Goal: Information Seeking & Learning: Find specific fact

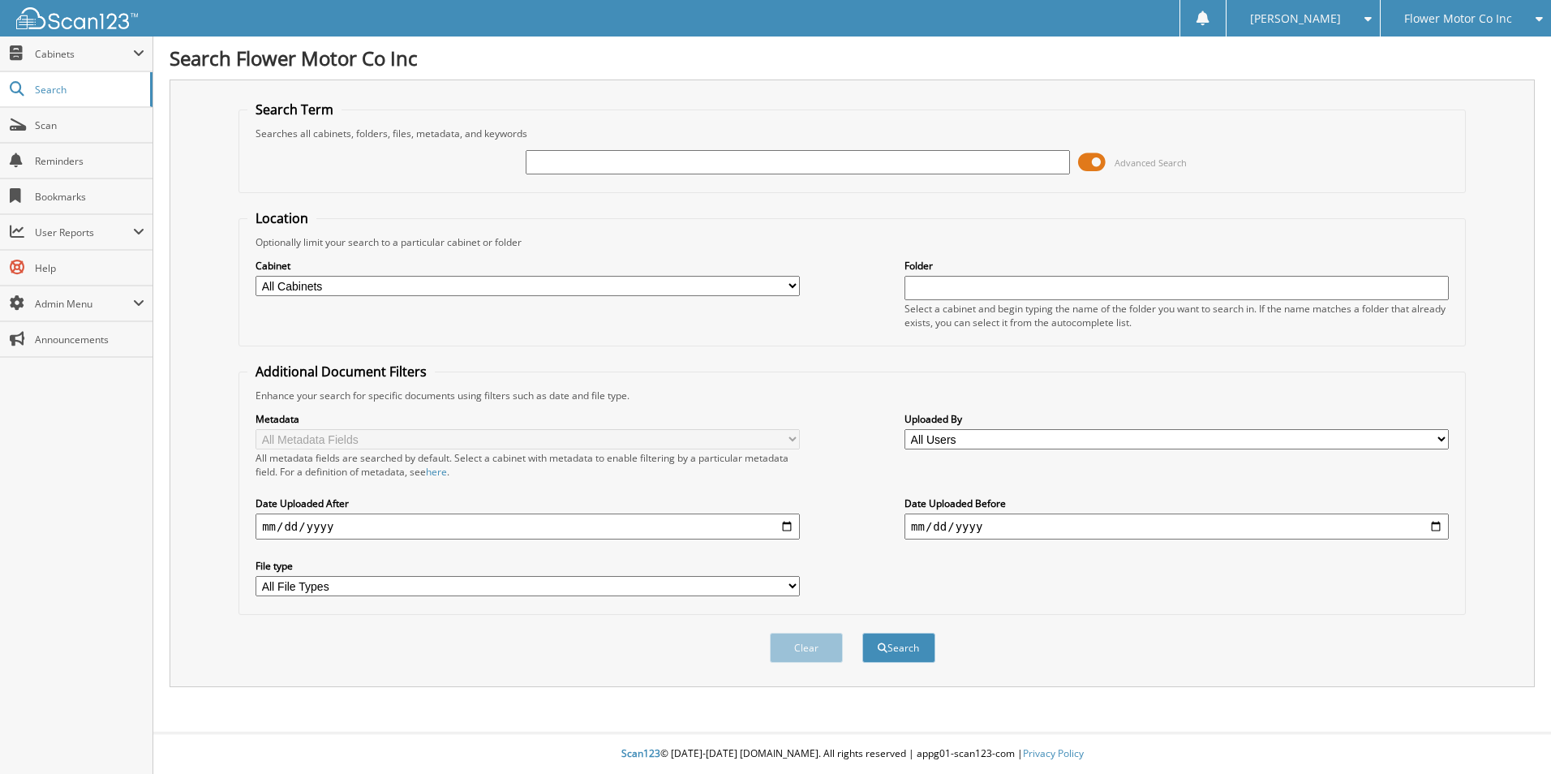
click at [577, 161] on input "text" at bounding box center [798, 162] width 544 height 24
type input "1603"
click at [862, 633] on button "Search" at bounding box center [898, 648] width 73 height 30
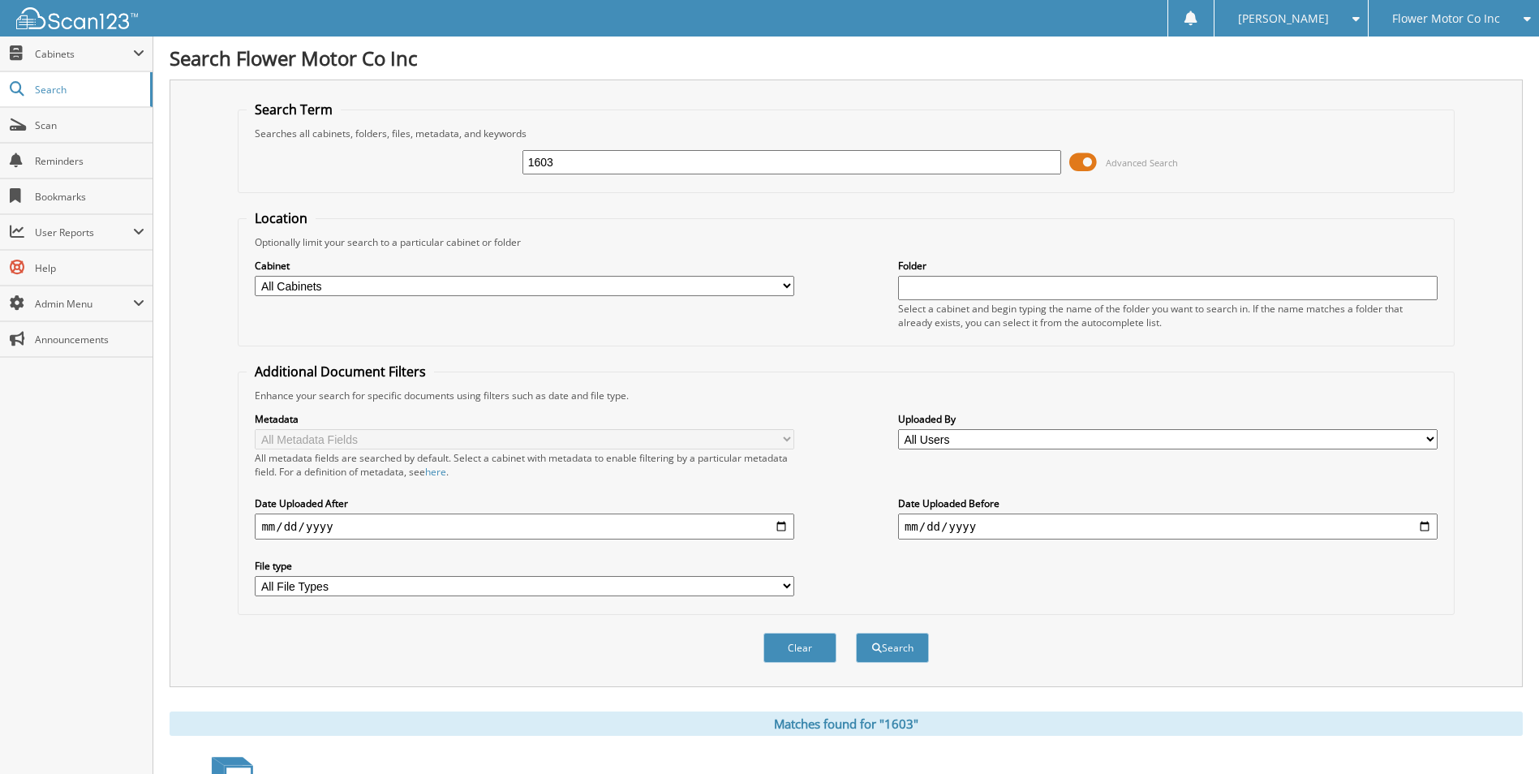
click at [608, 165] on input "1603" at bounding box center [791, 162] width 539 height 24
type input "16038"
click at [856, 633] on button "Search" at bounding box center [892, 648] width 73 height 30
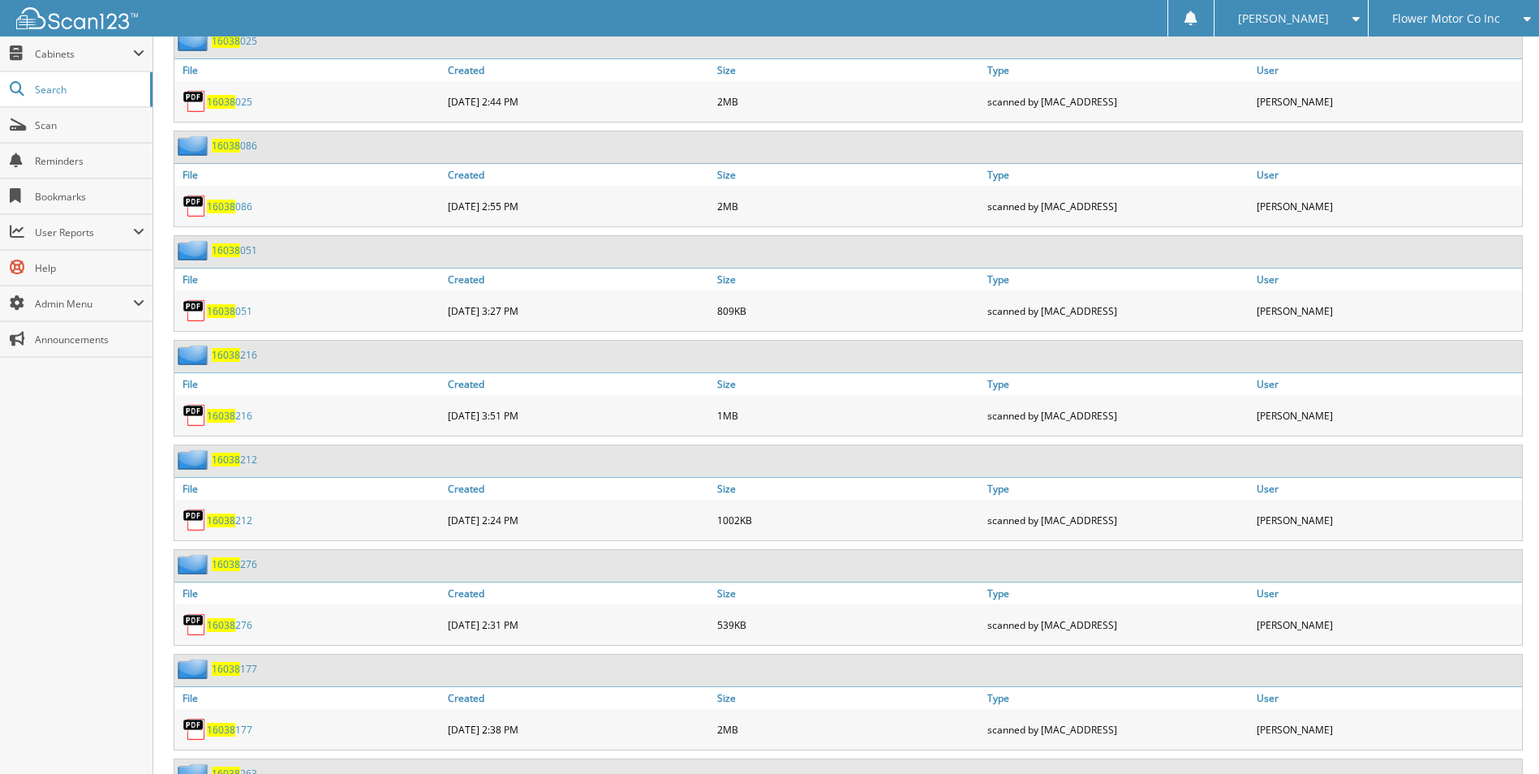
scroll to position [156, 0]
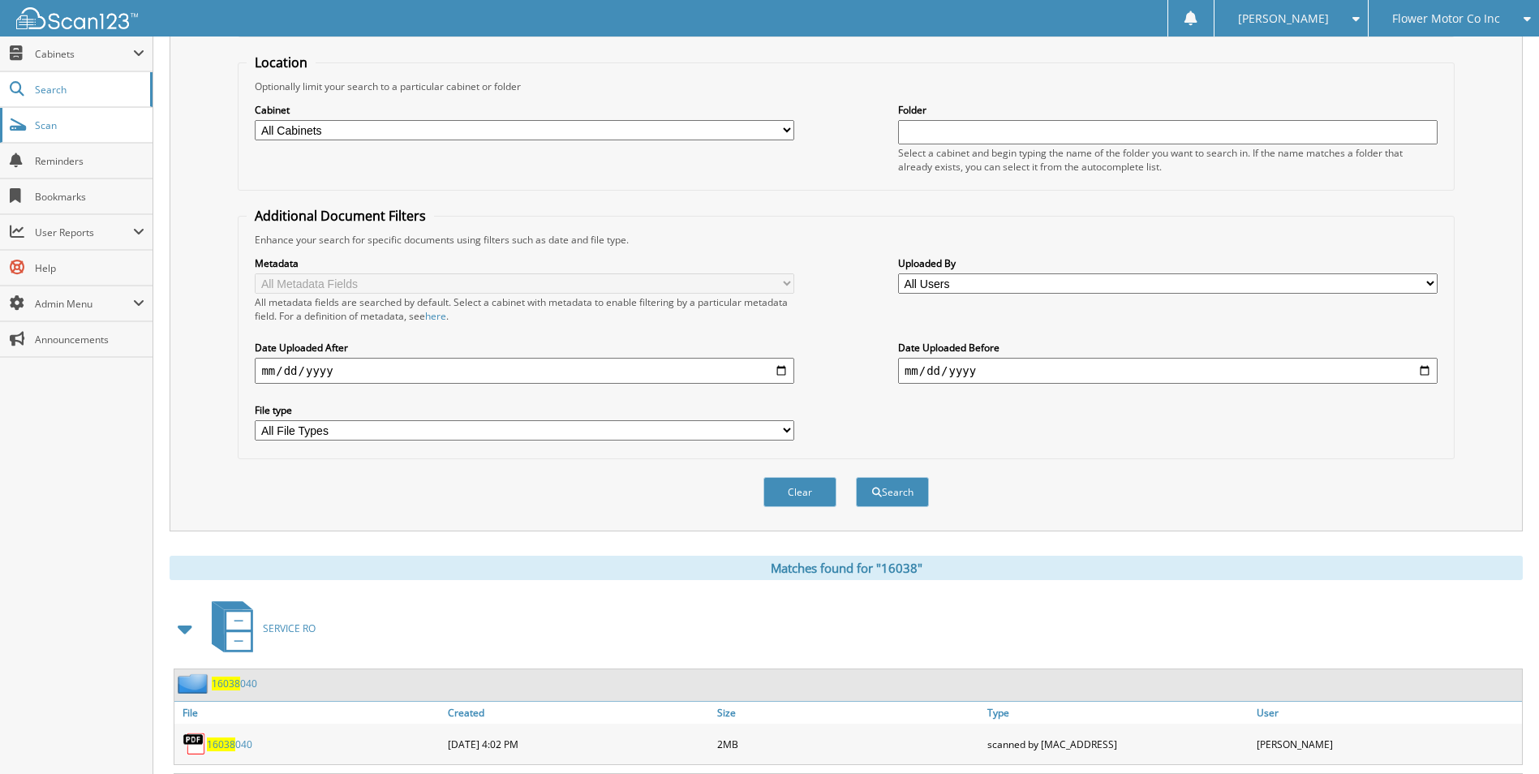
type input "16038"
